Goal: Task Accomplishment & Management: Use online tool/utility

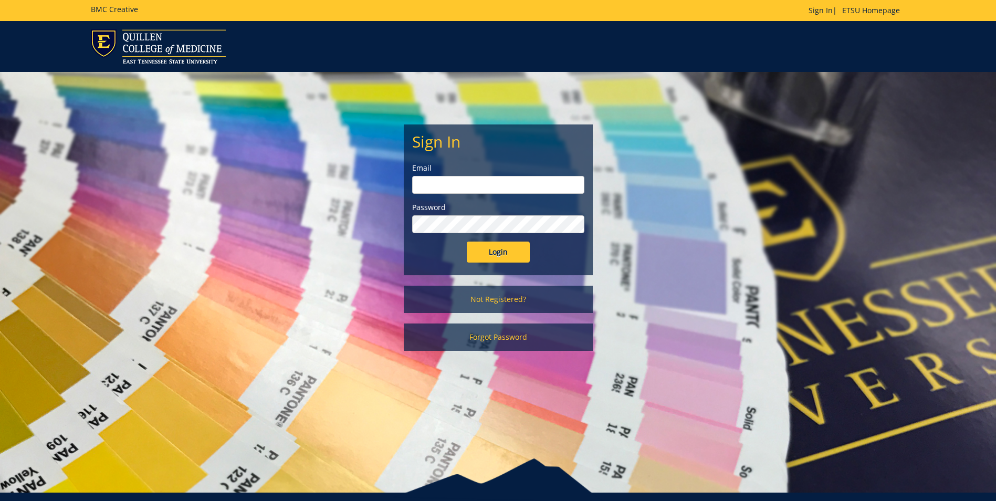
type input "[EMAIL_ADDRESS][DOMAIN_NAME]"
click at [502, 253] on input "Login" at bounding box center [498, 252] width 63 height 21
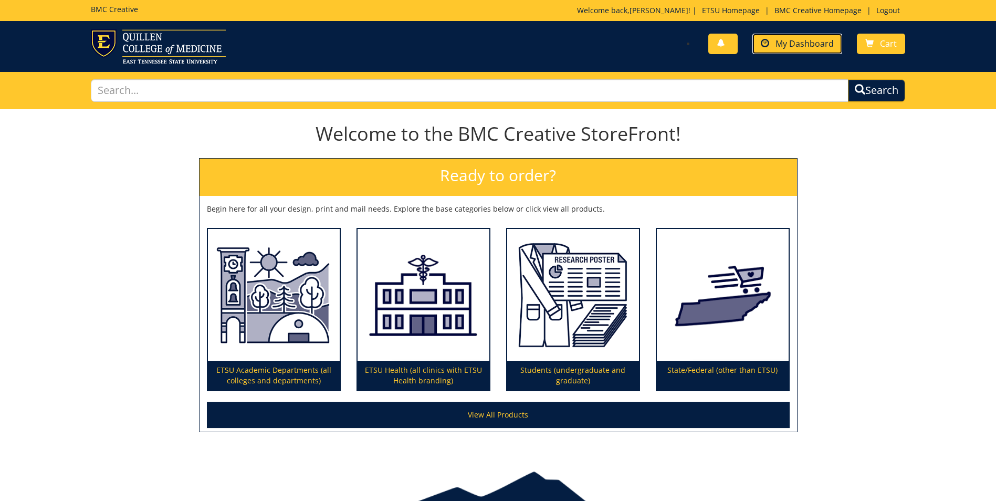
click at [799, 41] on span "My Dashboard" at bounding box center [805, 44] width 58 height 12
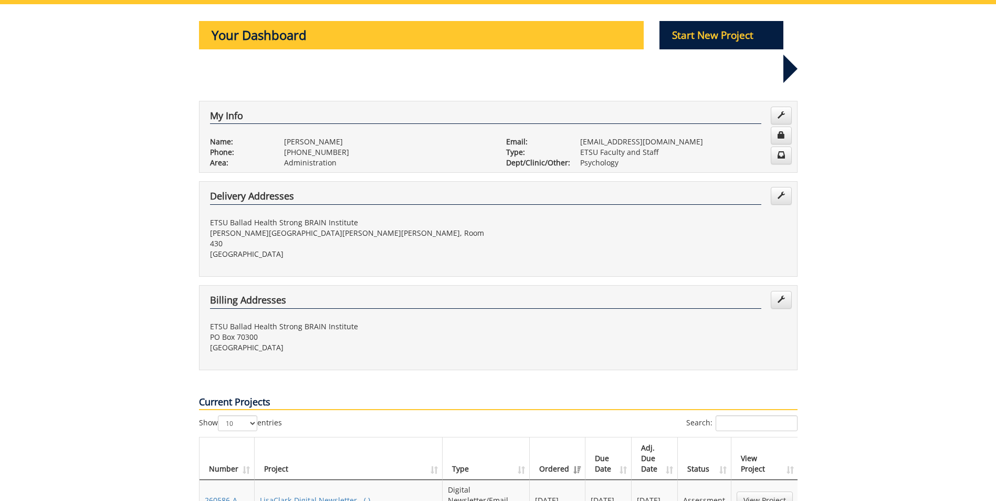
scroll to position [210, 0]
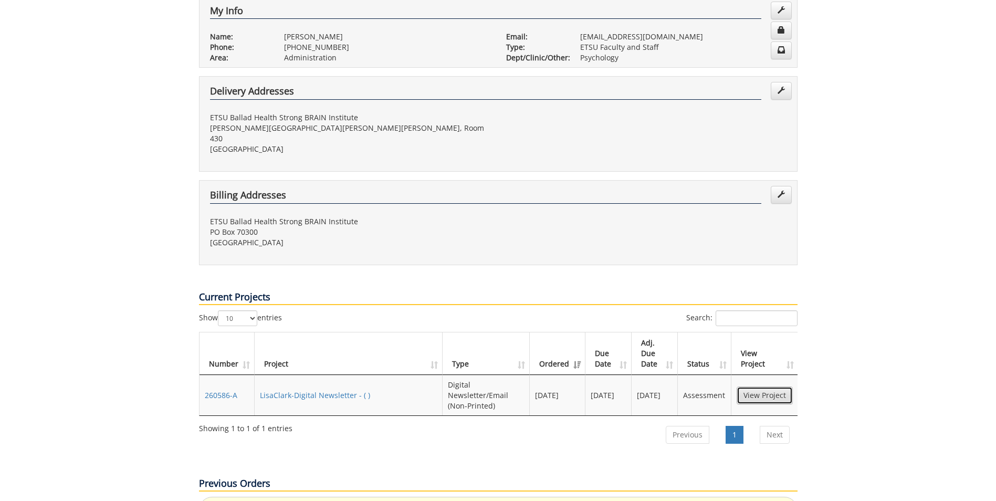
click at [754, 387] on link "View Project" at bounding box center [765, 396] width 56 height 18
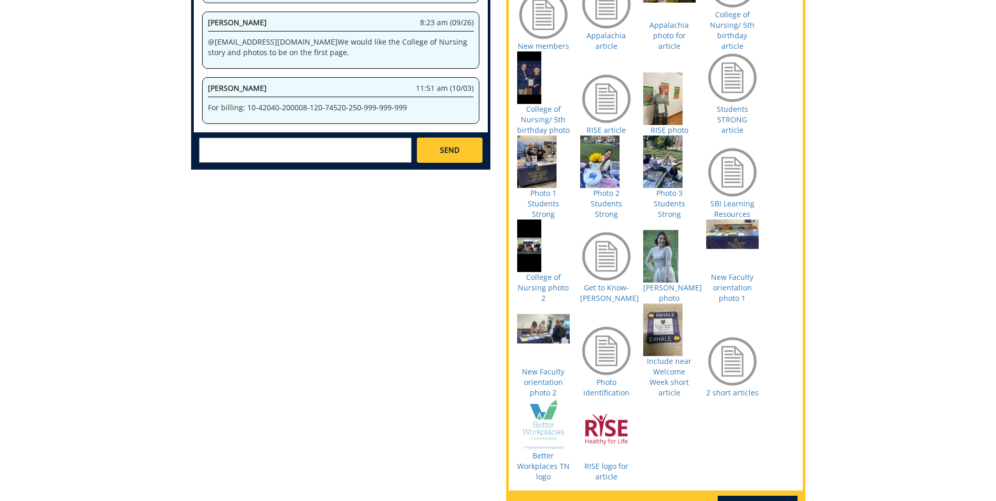
scroll to position [525, 0]
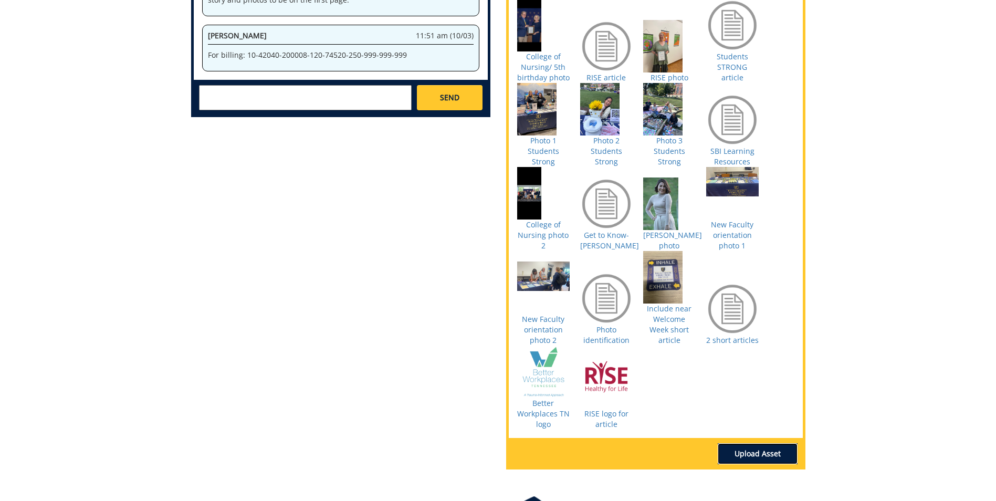
click at [747, 443] on link "Upload Asset" at bounding box center [758, 453] width 80 height 21
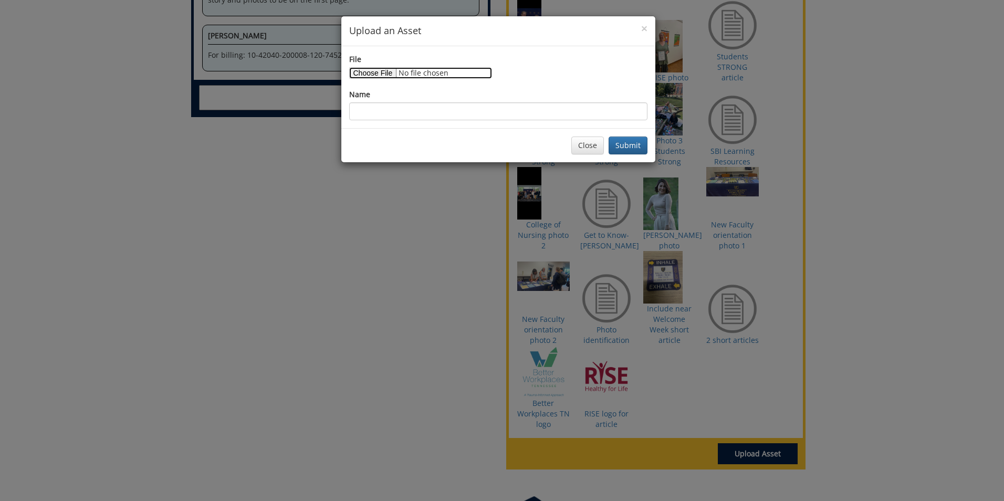
click at [385, 70] on input "File" at bounding box center [420, 73] width 143 height 12
type input "C:\fakepath\Newsletter photo.jpg"
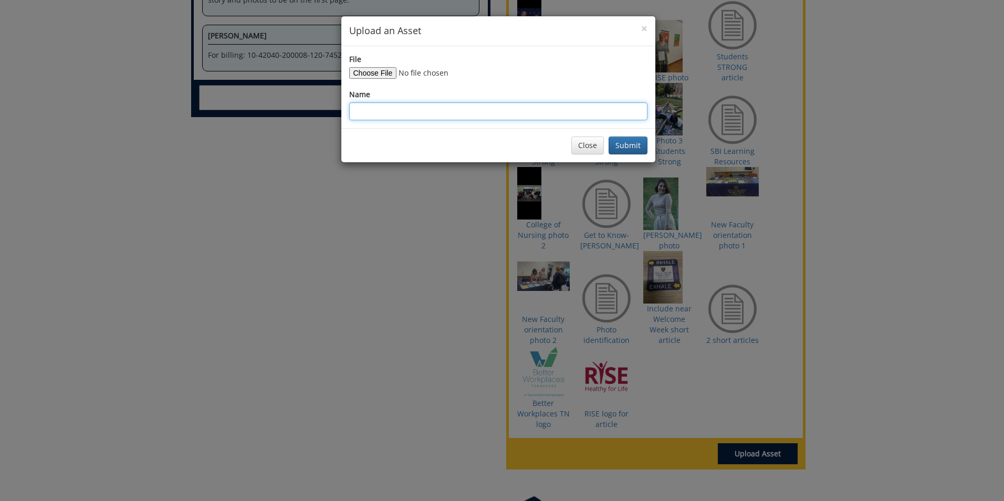
click at [387, 109] on input "Name" at bounding box center [498, 111] width 298 height 18
type input "Breathing square with black background/ no shadow"
click at [626, 150] on button "Submit" at bounding box center [628, 146] width 39 height 18
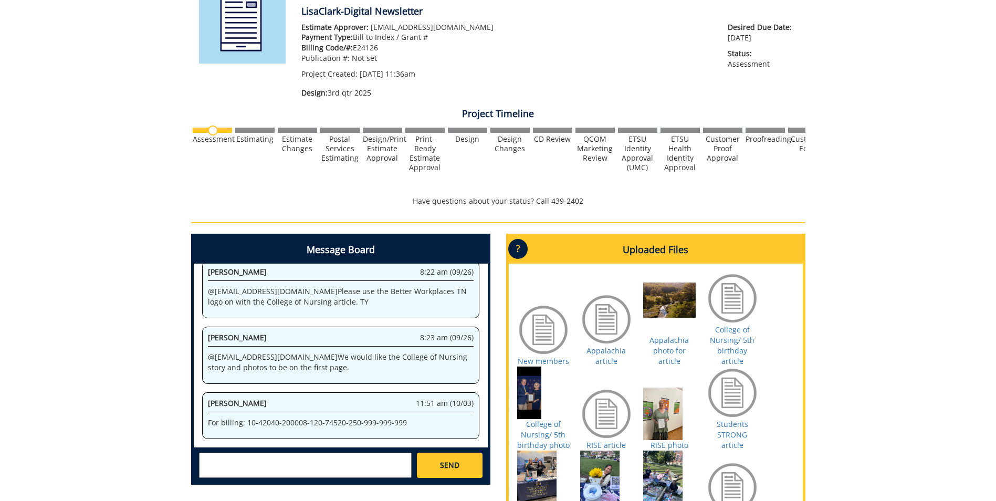
scroll to position [0, 0]
